Goal: Task Accomplishment & Management: Complete application form

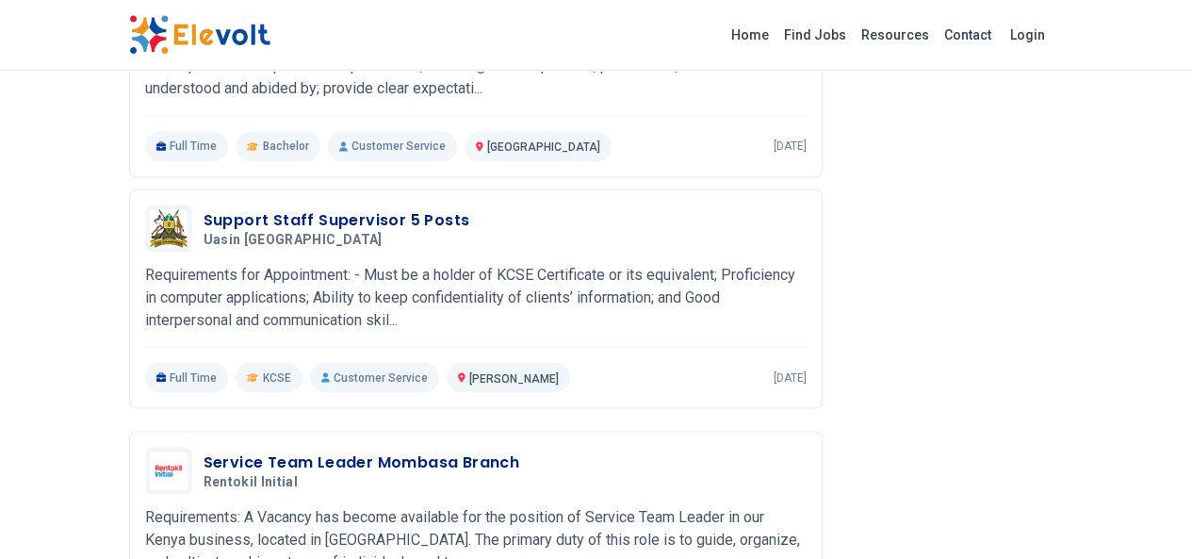
scroll to position [1576, 0]
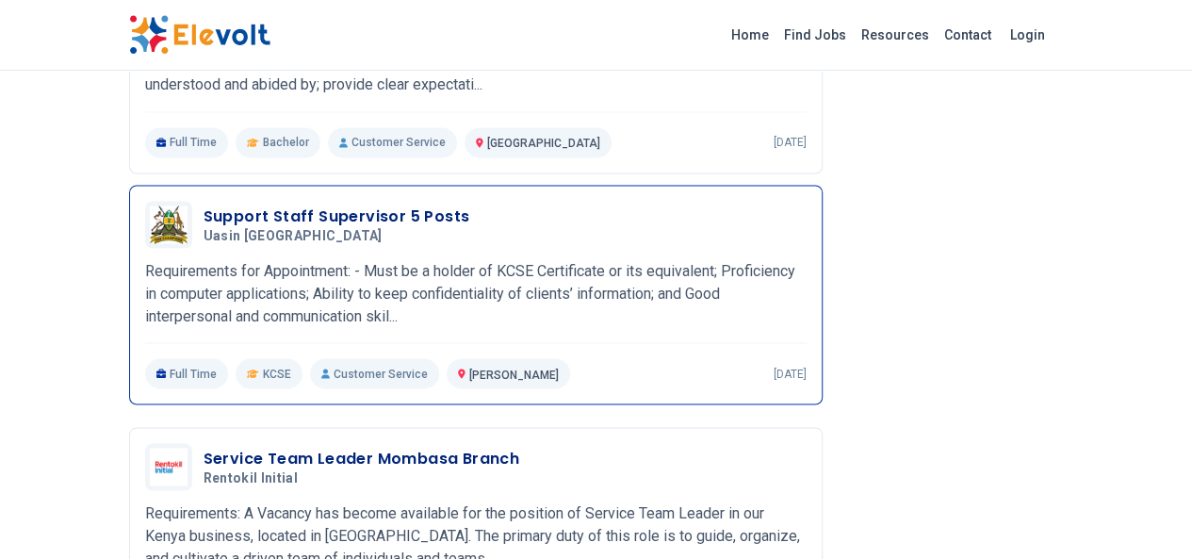
click at [204, 204] on h3 "Support Staff Supervisor 5 Posts" at bounding box center [337, 215] width 267 height 23
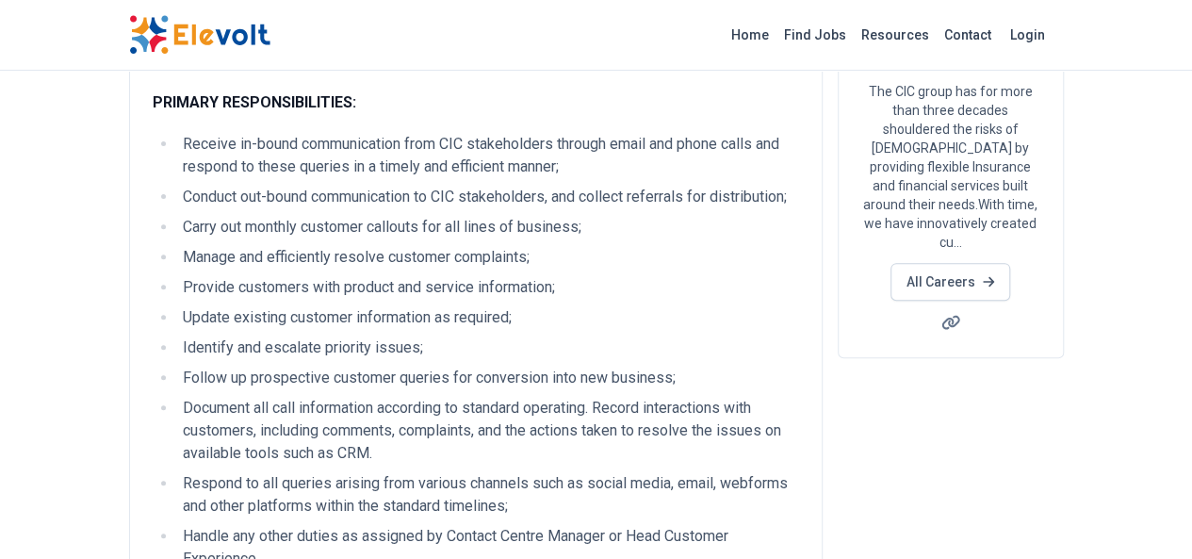
scroll to position [0, 0]
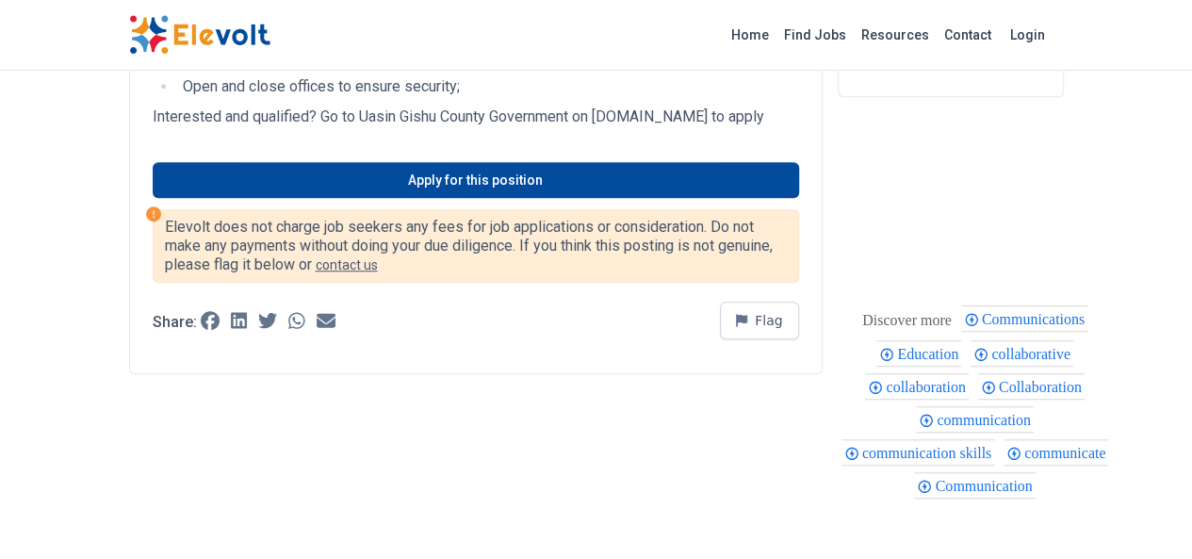
scroll to position [547, 0]
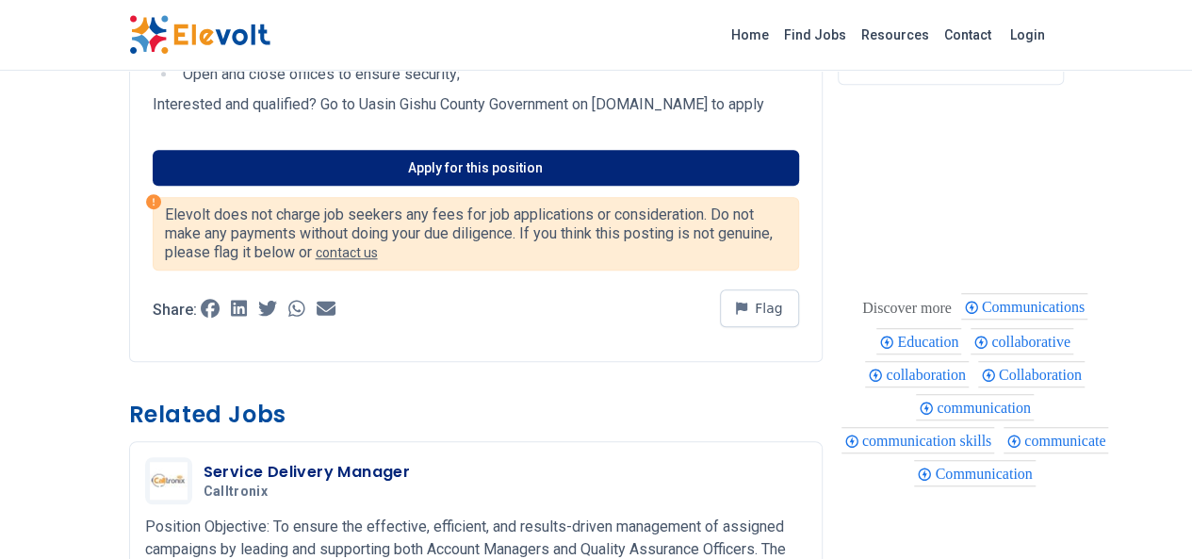
click at [305, 173] on link "Apply for this position" at bounding box center [476, 168] width 646 height 36
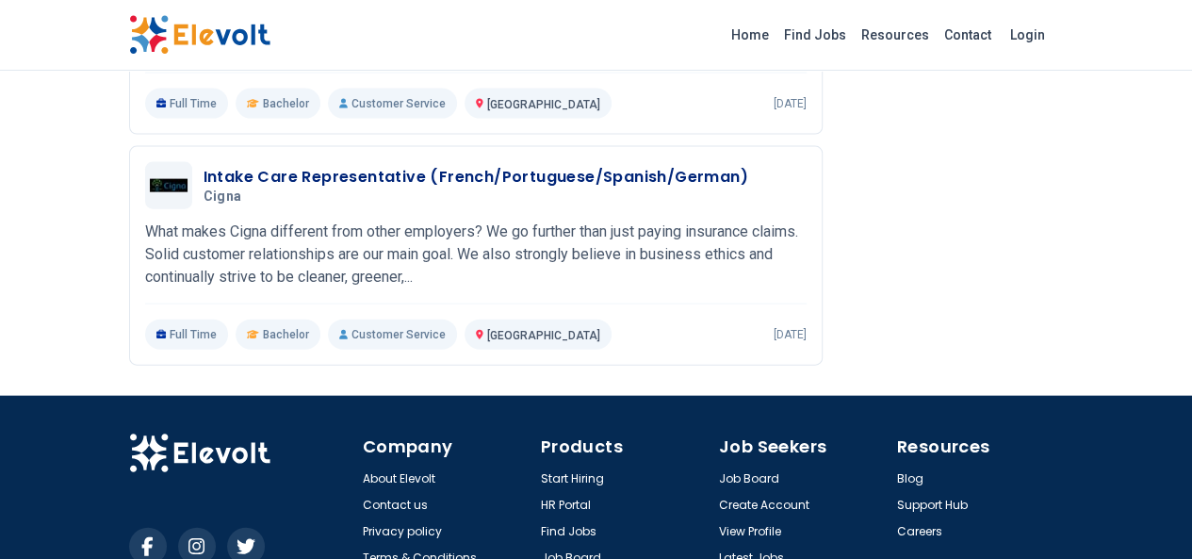
scroll to position [2041, 0]
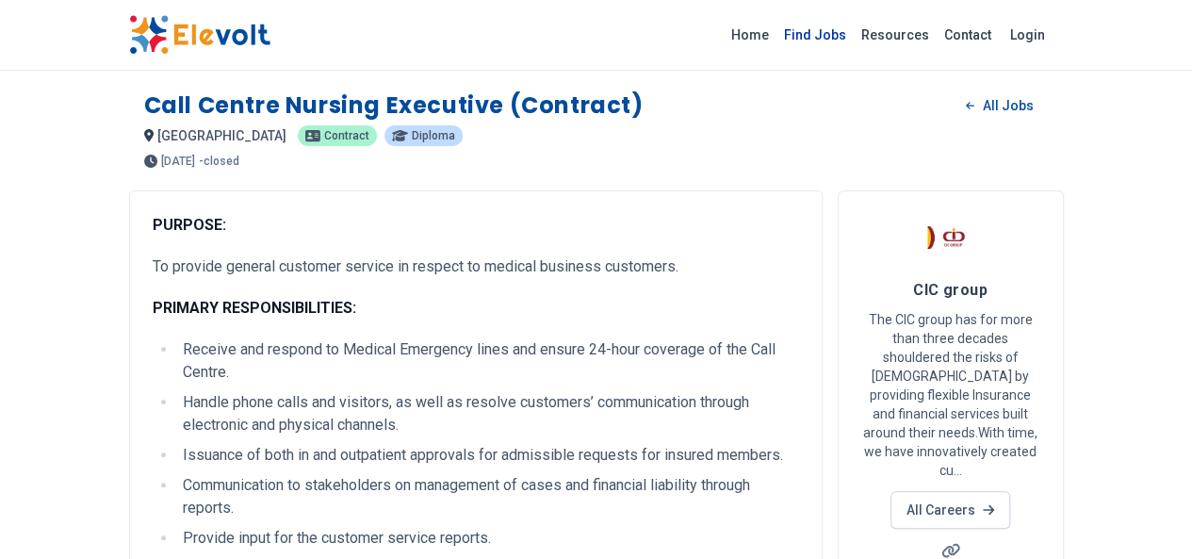
click at [854, 38] on link "Find Jobs" at bounding box center [814, 35] width 77 height 30
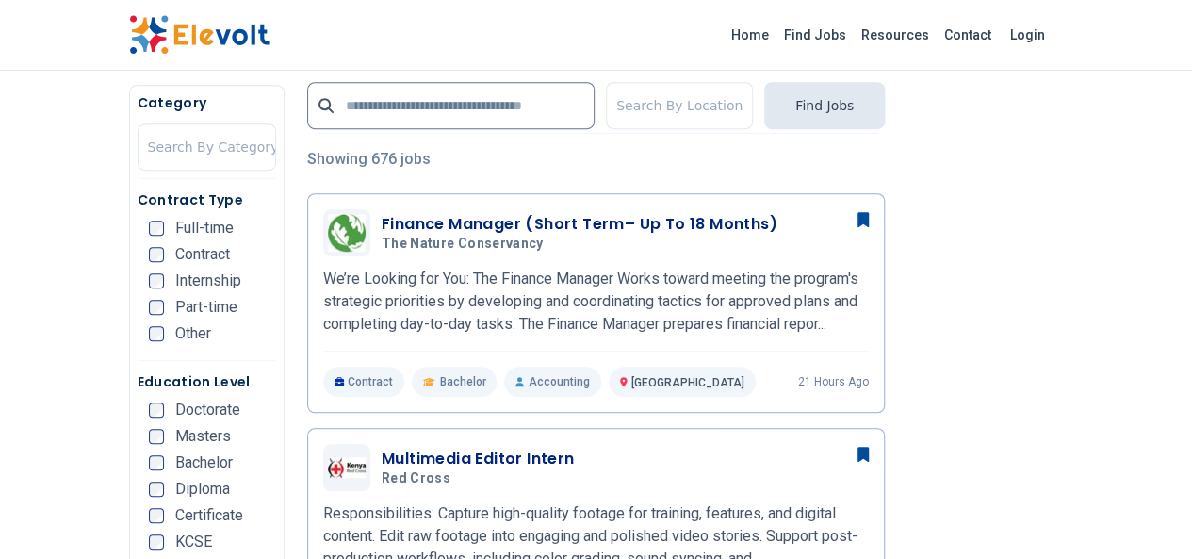
scroll to position [417, 0]
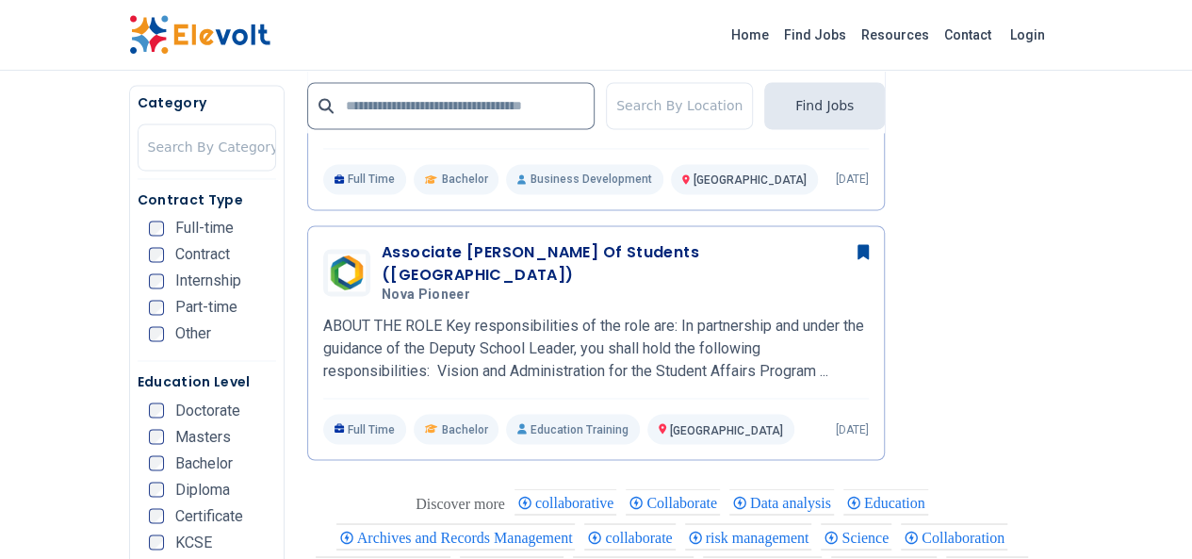
scroll to position [1393, 0]
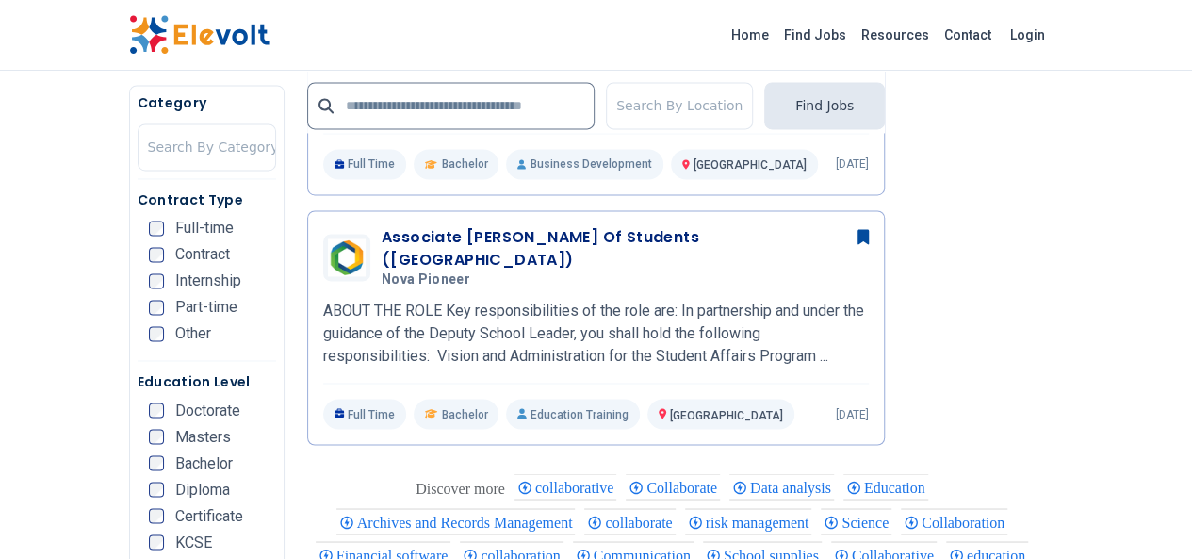
click at [149, 523] on div "Certificate" at bounding box center [196, 515] width 94 height 15
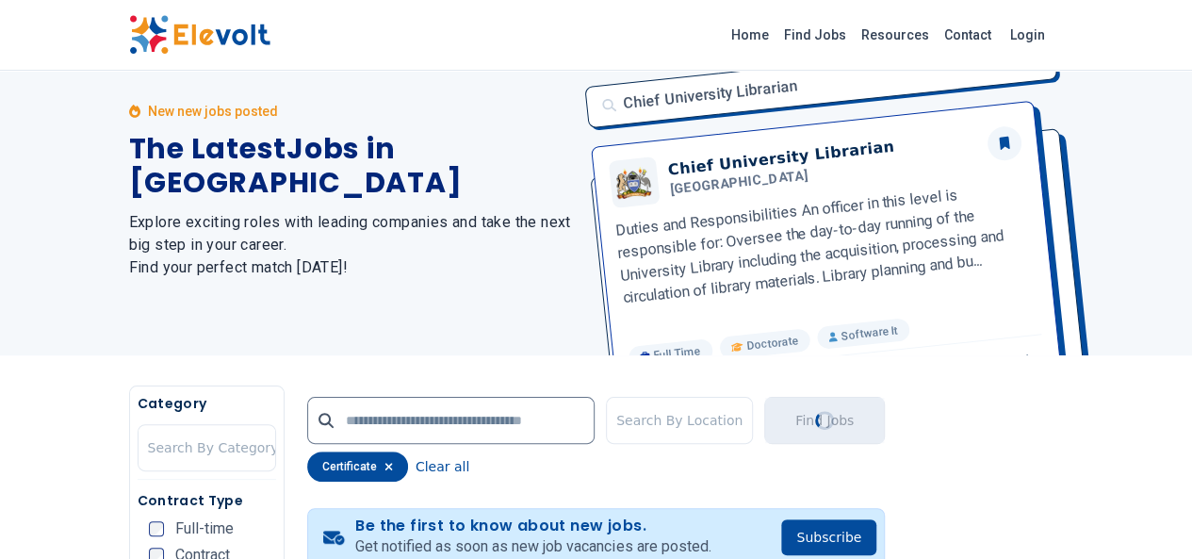
scroll to position [0, 0]
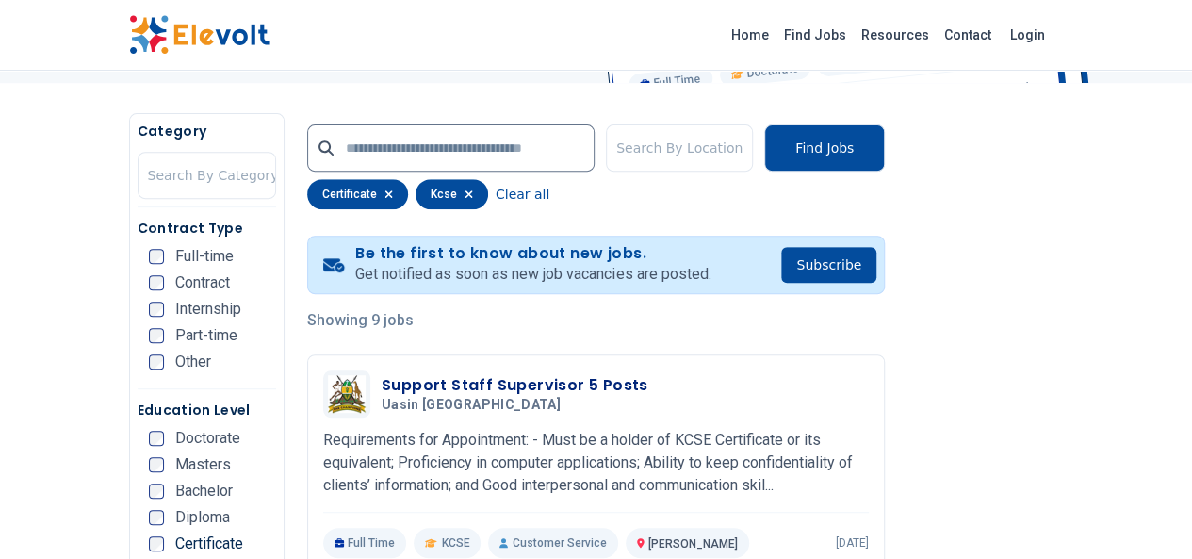
scroll to position [390, 0]
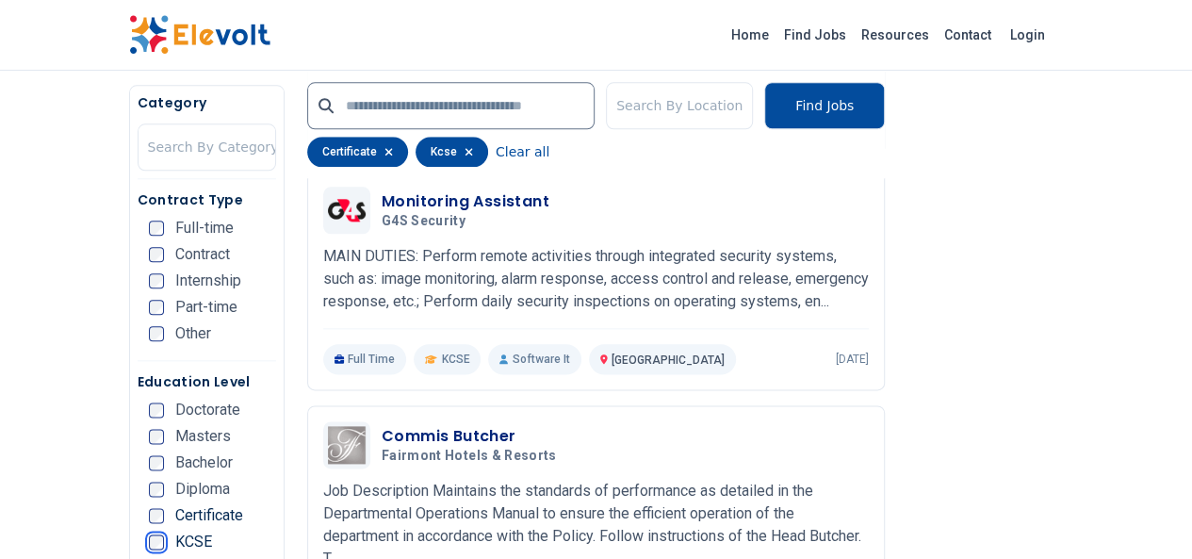
scroll to position [961, 0]
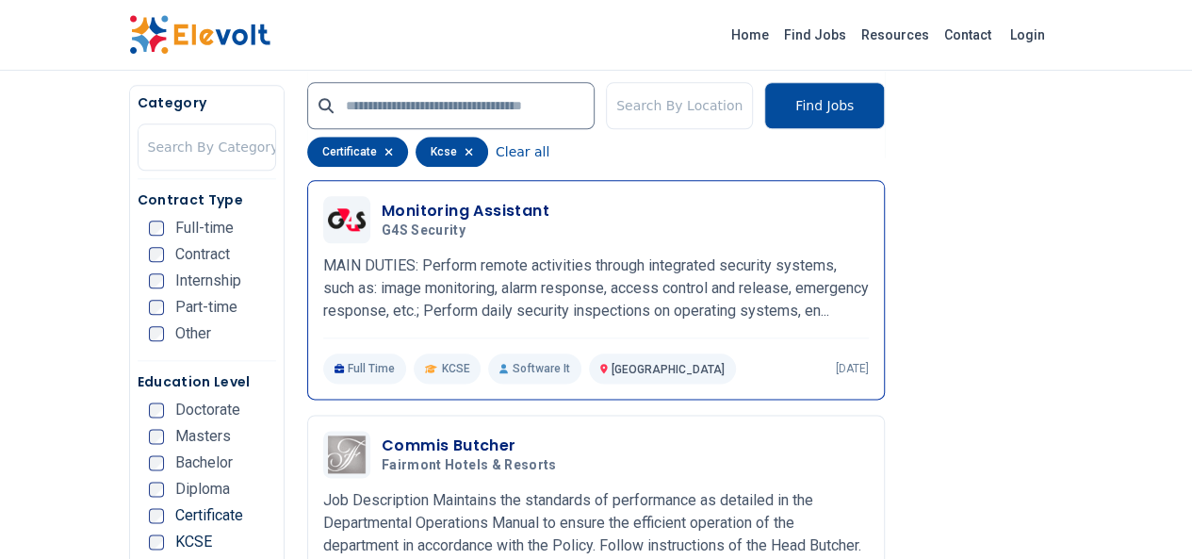
click at [413, 223] on h5 "G4S Security" at bounding box center [462, 230] width 160 height 17
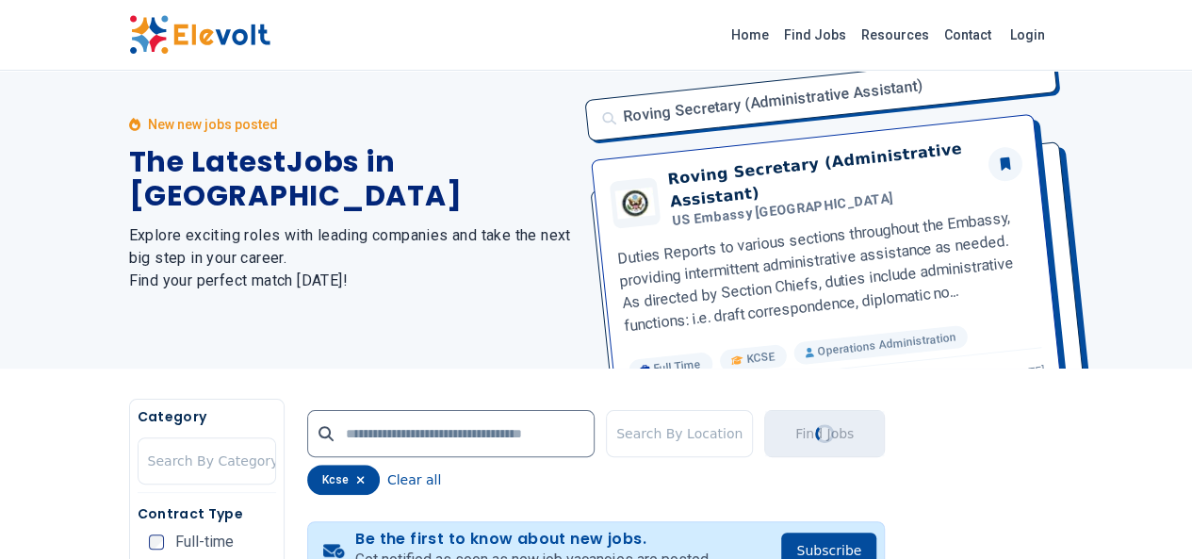
scroll to position [0, 0]
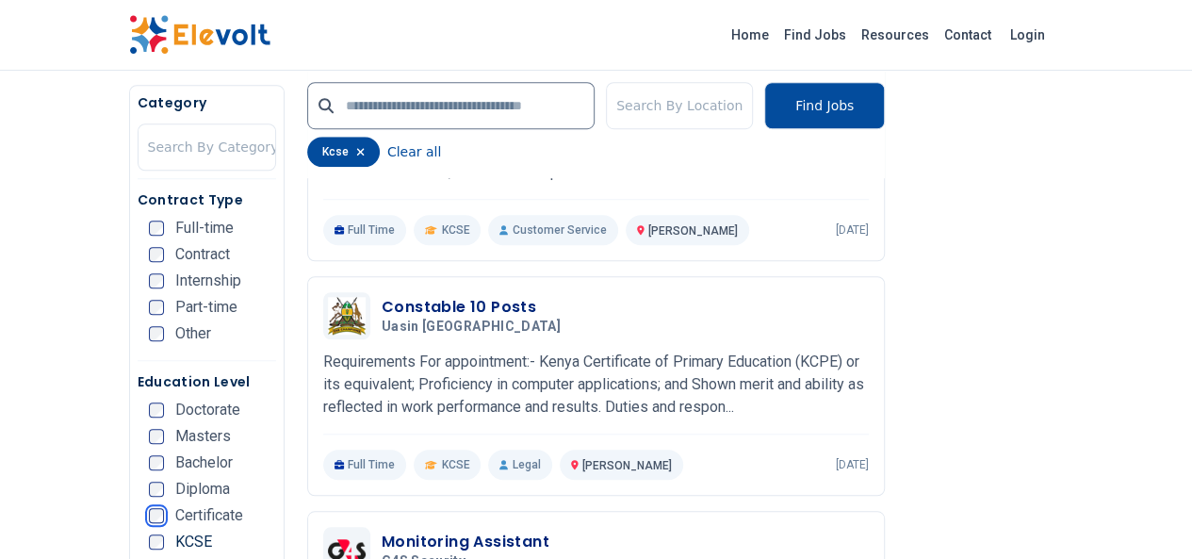
scroll to position [645, 0]
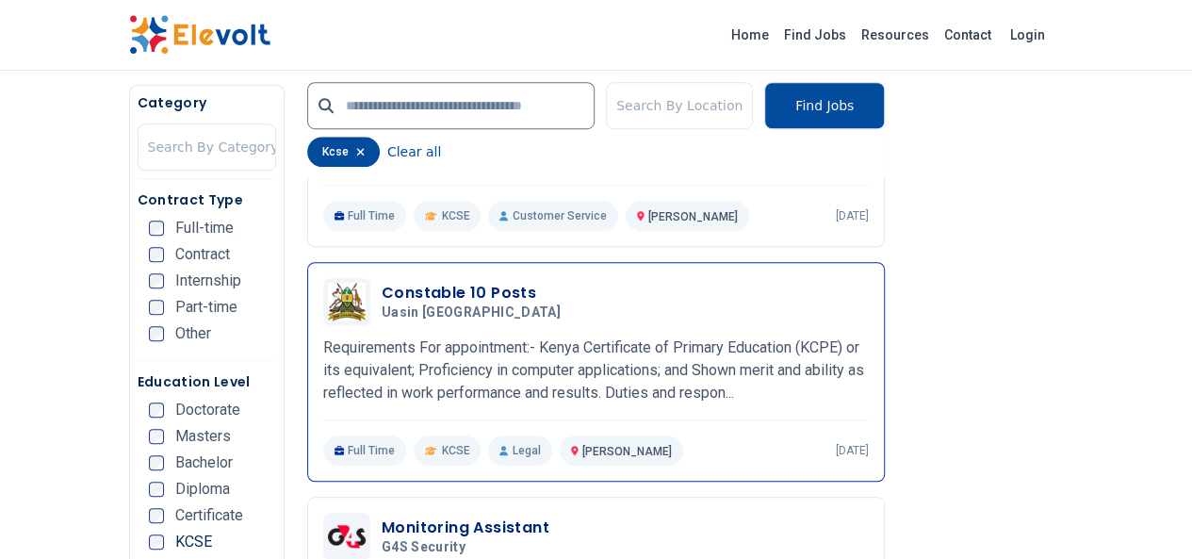
click at [415, 293] on h3 "Constable 10 Posts" at bounding box center [475, 293] width 187 height 23
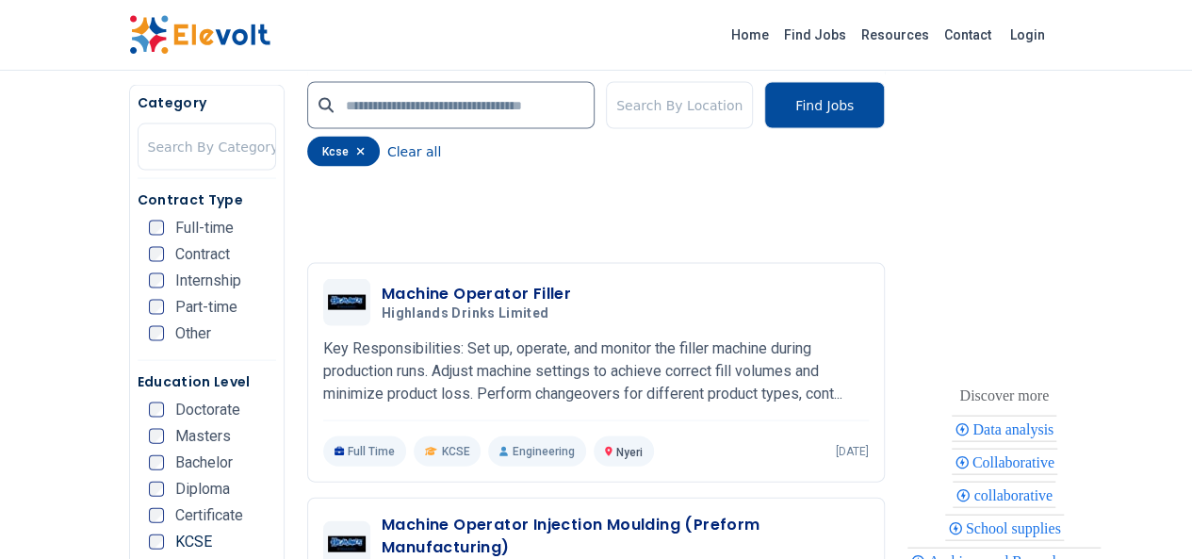
scroll to position [1791, 0]
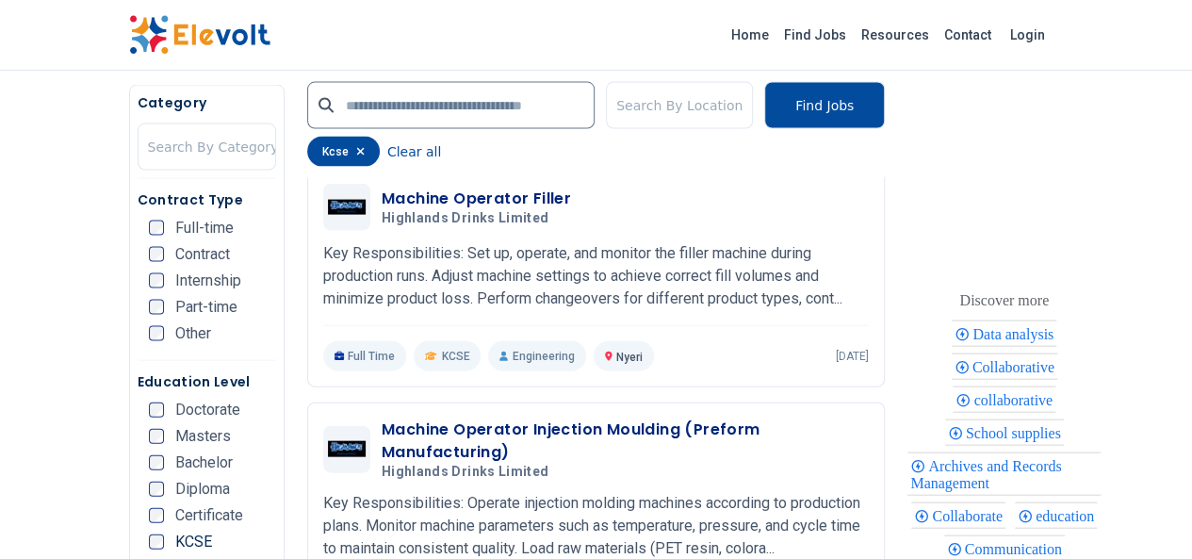
click at [175, 547] on span "KCSE" at bounding box center [193, 541] width 37 height 15
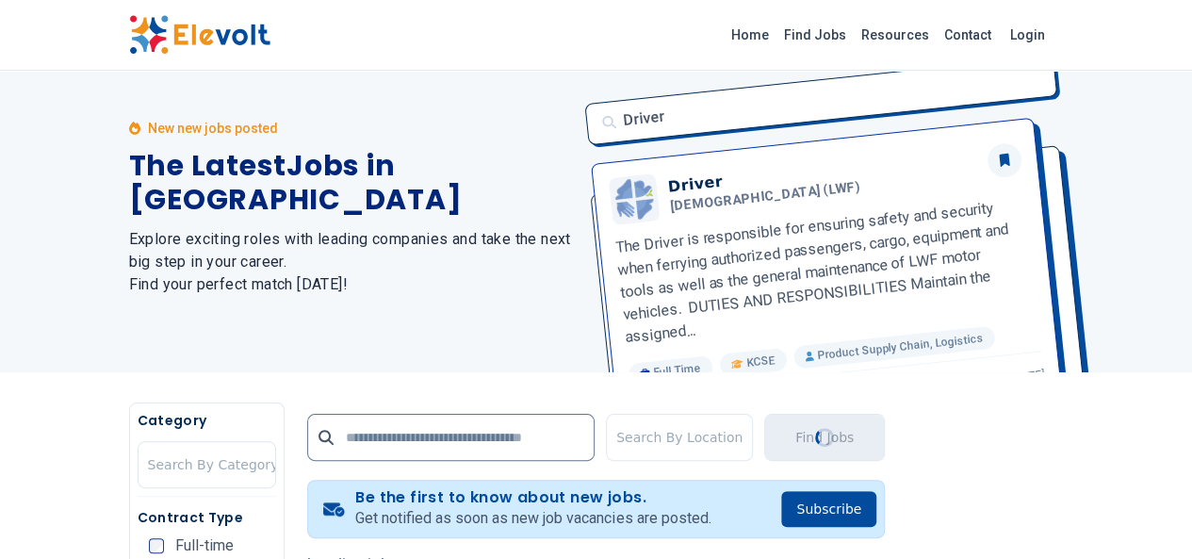
click at [138, 524] on h5 "Contract Type" at bounding box center [207, 517] width 139 height 19
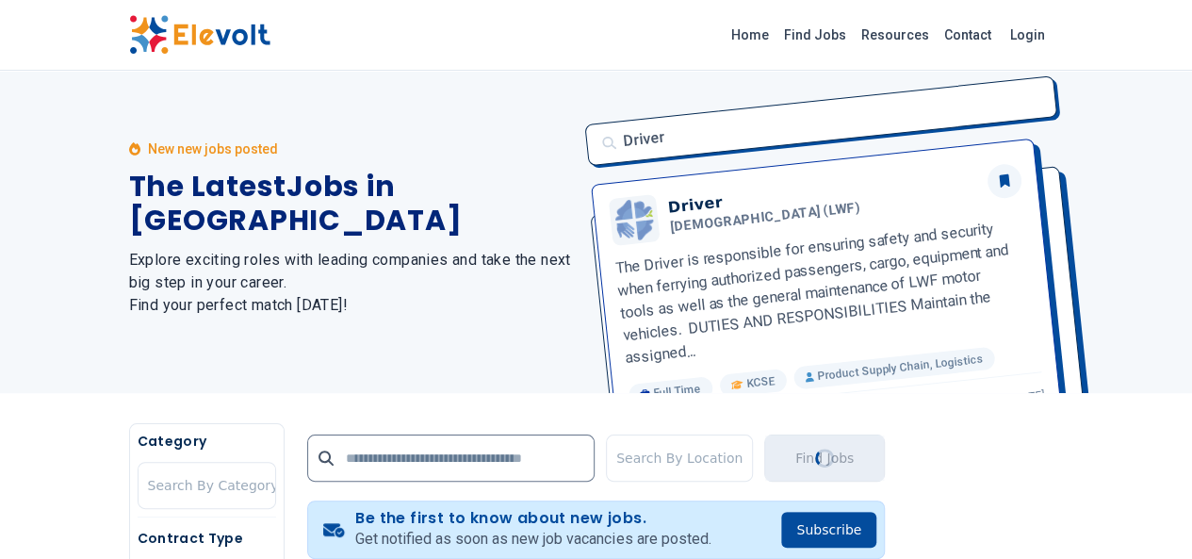
scroll to position [0, 0]
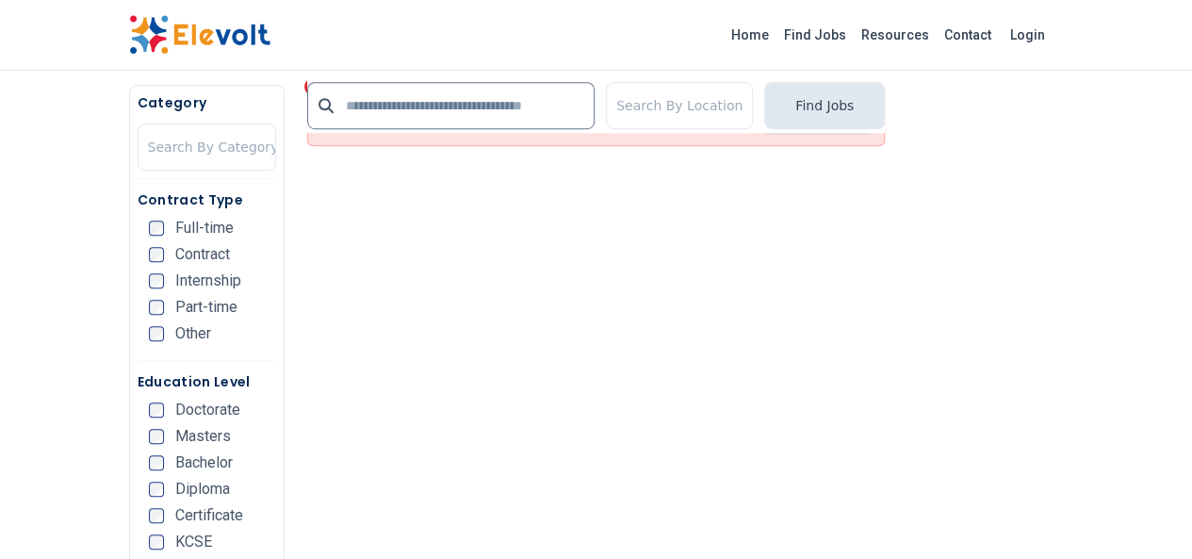
click at [175, 523] on span "Certificate" at bounding box center [209, 515] width 68 height 15
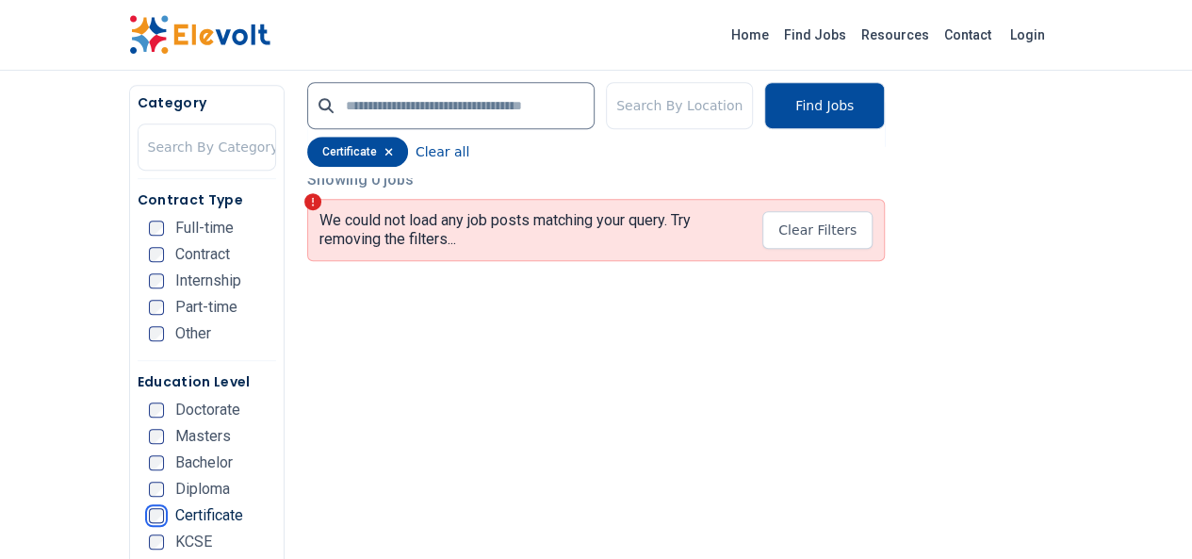
scroll to position [459, 0]
click at [175, 497] on span "Diploma" at bounding box center [202, 489] width 55 height 15
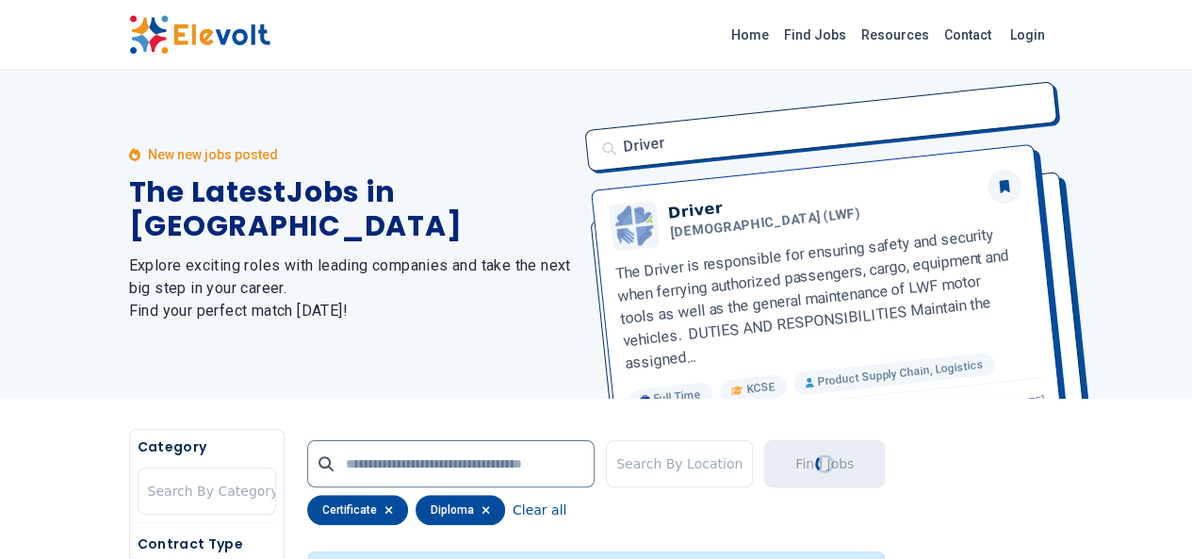
scroll to position [0, 0]
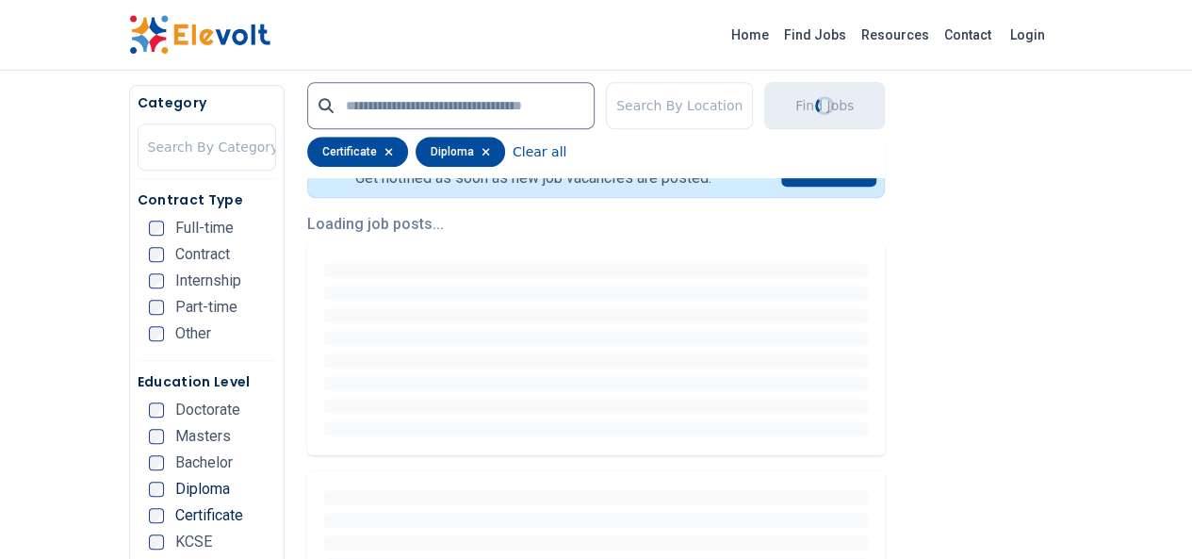
click at [175, 516] on span "Certificate" at bounding box center [209, 515] width 68 height 15
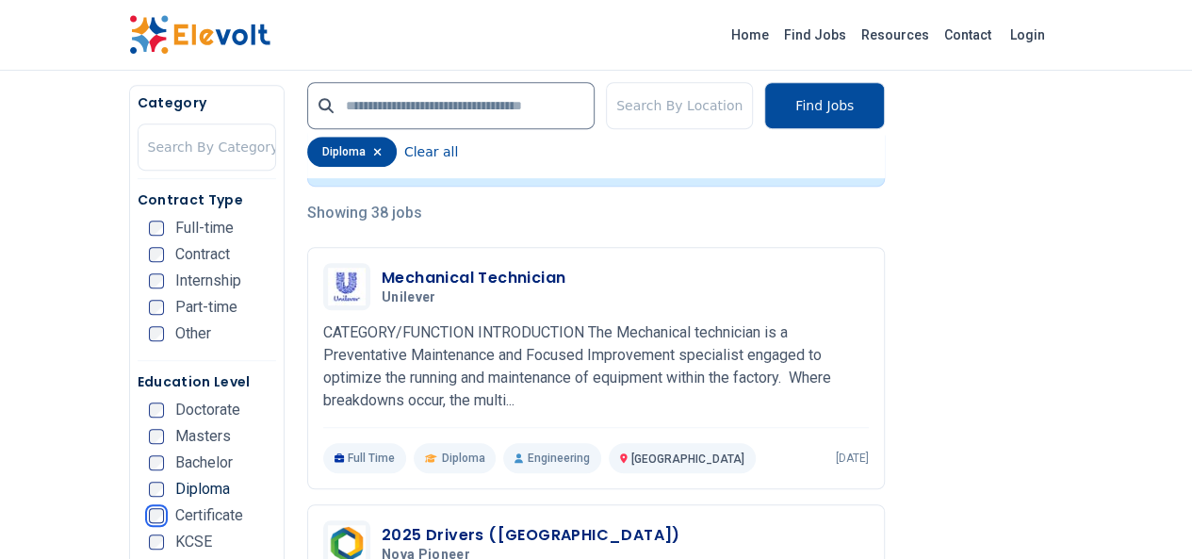
scroll to position [456, 0]
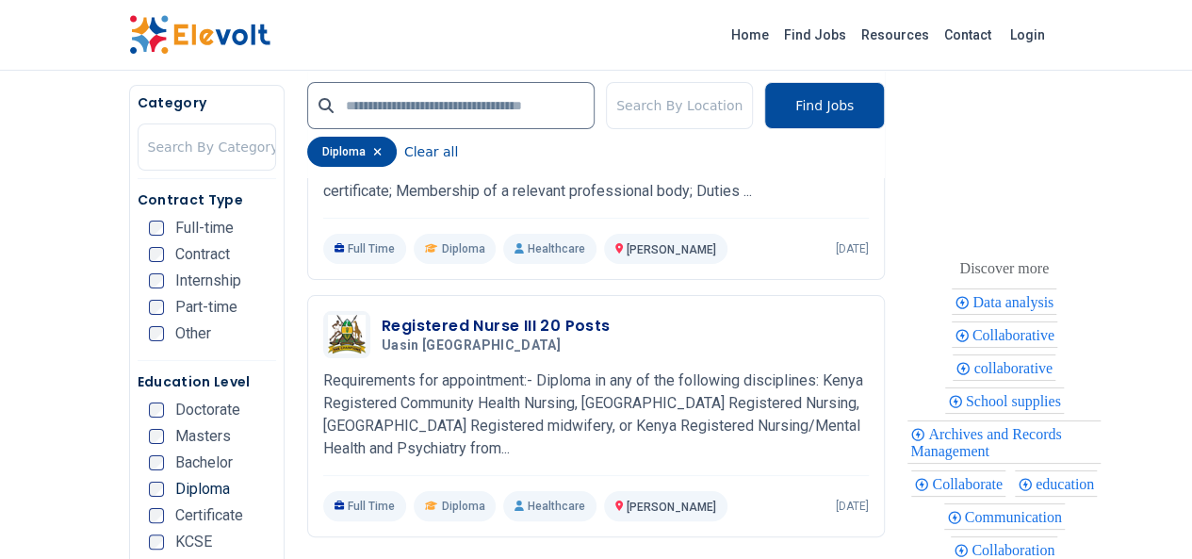
scroll to position [3507, 0]
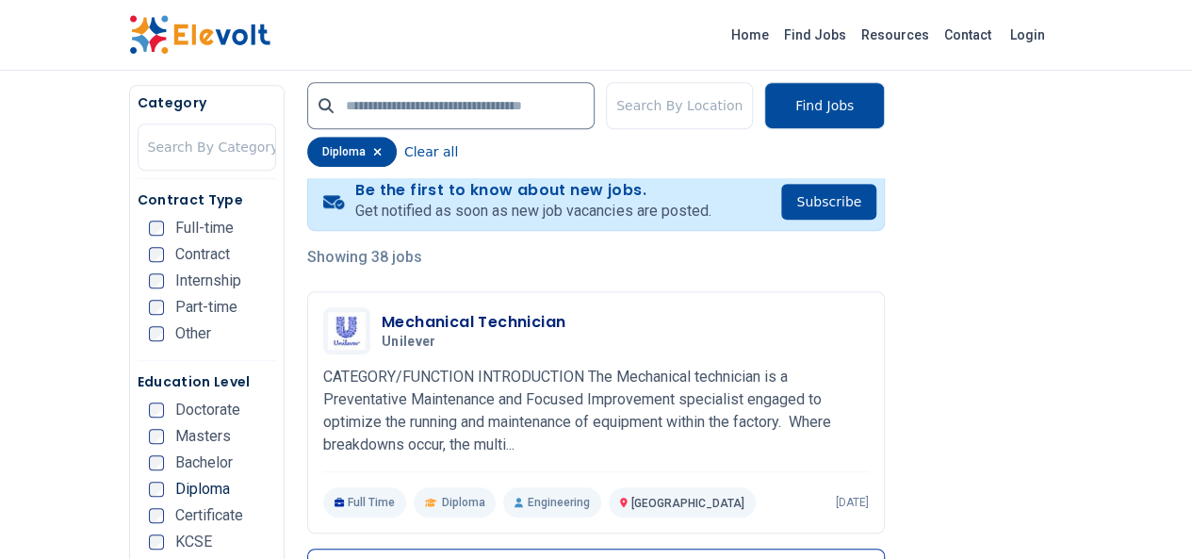
scroll to position [417, 0]
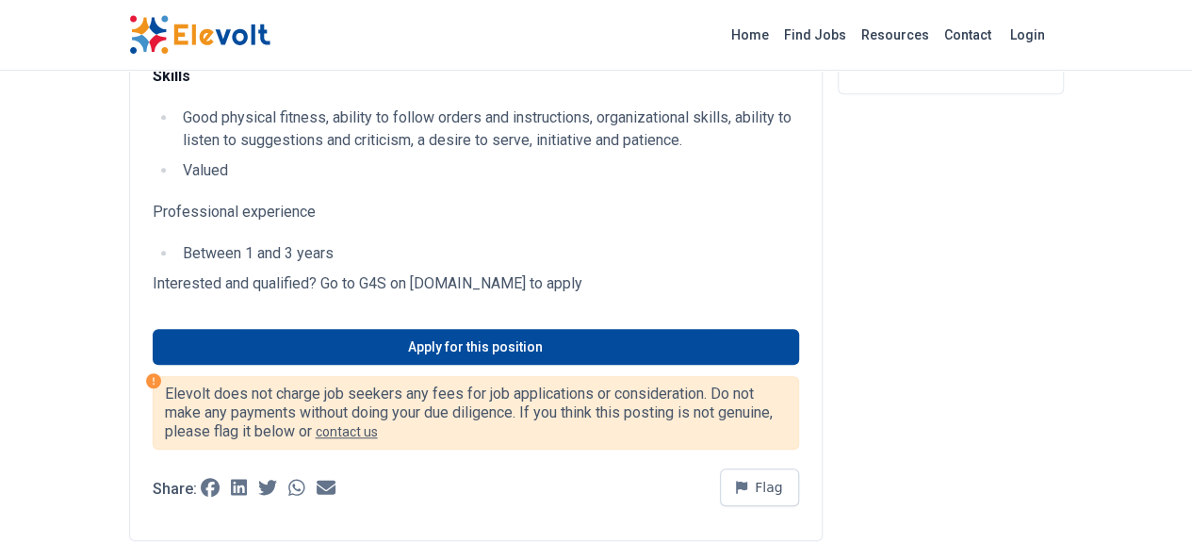
scroll to position [511, 0]
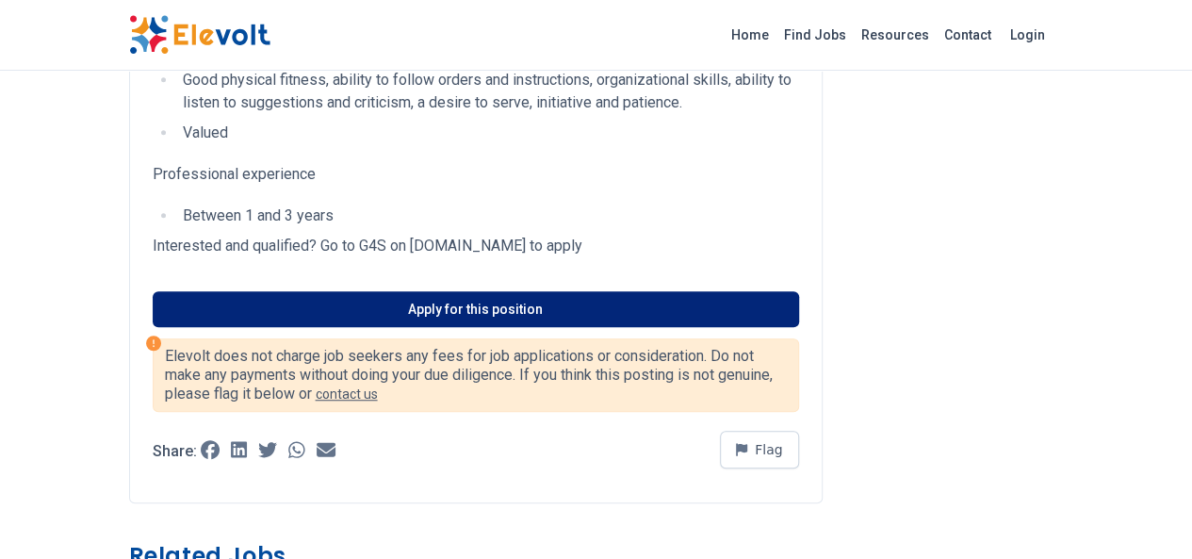
click at [755, 302] on link "Apply for this position" at bounding box center [476, 309] width 646 height 36
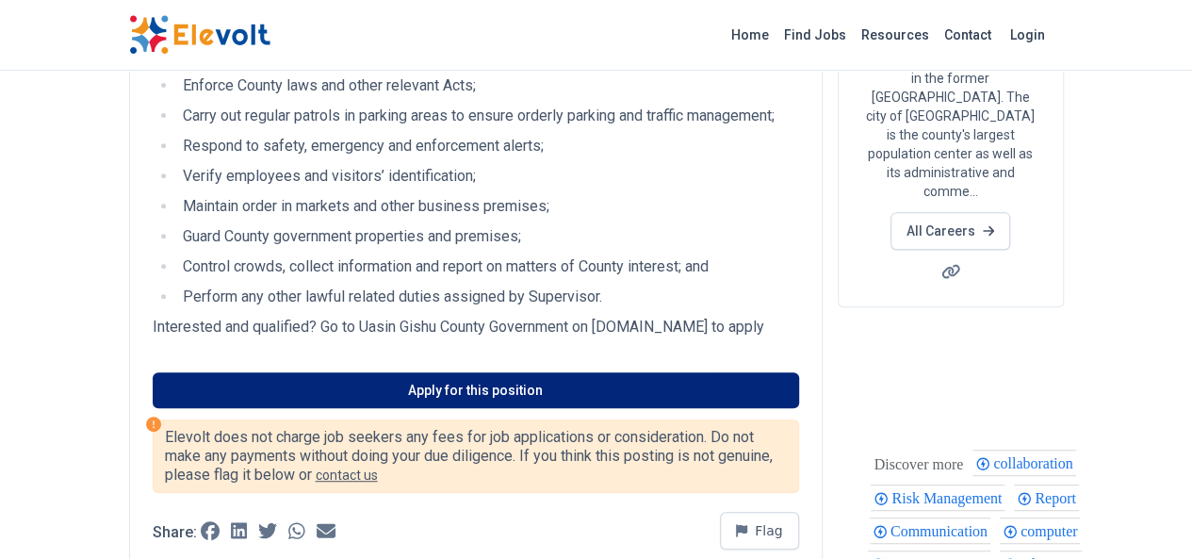
click at [671, 396] on link "Apply for this position" at bounding box center [476, 390] width 646 height 36
